Goal: Navigation & Orientation: Find specific page/section

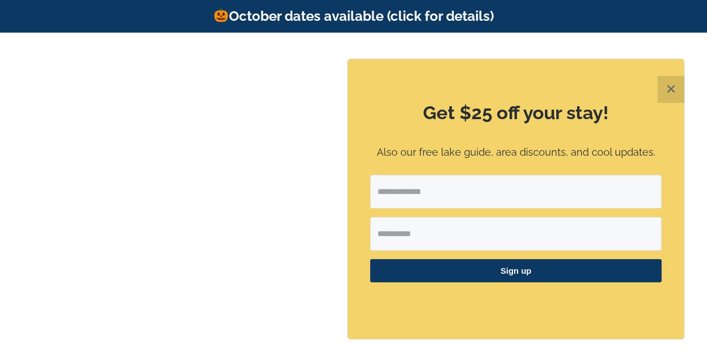
click at [669, 92] on button "✕" at bounding box center [671, 89] width 27 height 27
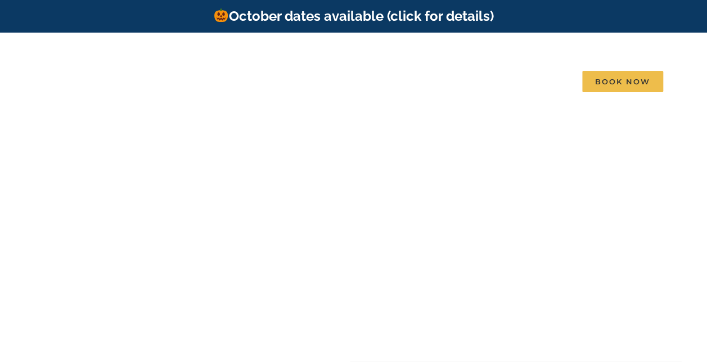
click at [443, 222] on div at bounding box center [353, 250] width 450 height 222
click at [452, 269] on div at bounding box center [353, 250] width 450 height 222
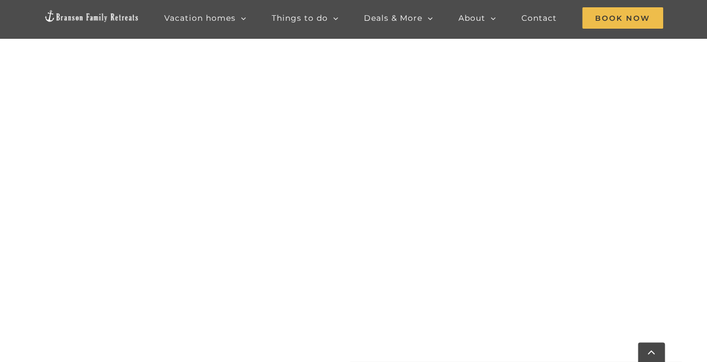
scroll to position [475, 0]
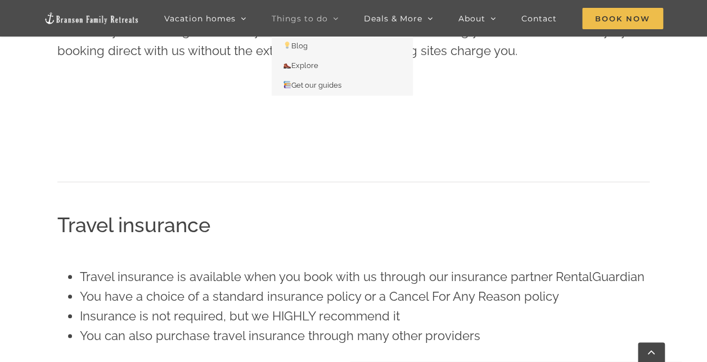
click at [313, 16] on span "Things to do" at bounding box center [300, 19] width 56 height 8
